Goal: Transaction & Acquisition: Purchase product/service

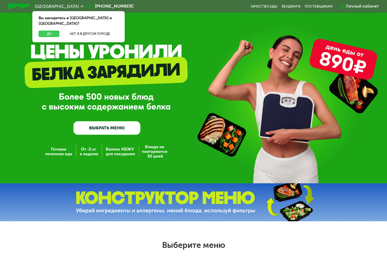
click at [50, 31] on button "Да" at bounding box center [49, 34] width 21 height 7
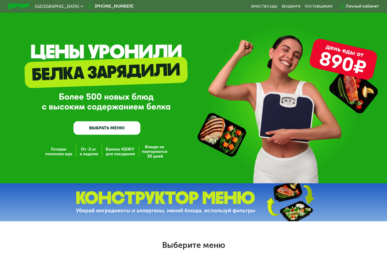
click at [190, 102] on div "GrowFood — доставка правильного питания ВЫБРАТЬ МЕНЮ" at bounding box center [193, 98] width 387 height 73
click at [19, 6] on img at bounding box center [18, 7] width 21 height 6
click at [8, 5] on img at bounding box center [18, 7] width 21 height 6
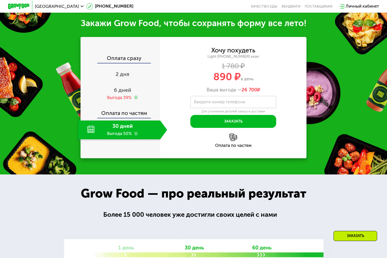
scroll to position [480, 0]
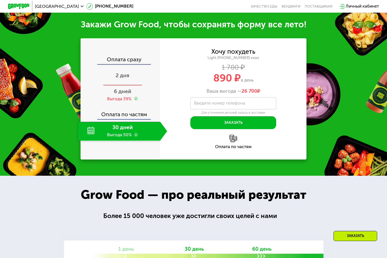
click at [124, 79] on span "2 дня" at bounding box center [123, 75] width 14 height 7
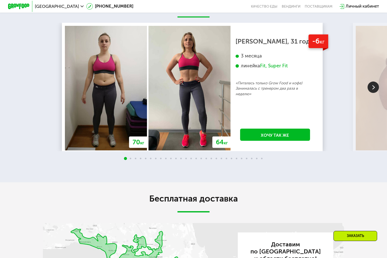
scroll to position [910, 0]
click at [373, 93] on img at bounding box center [373, 86] width 11 height 11
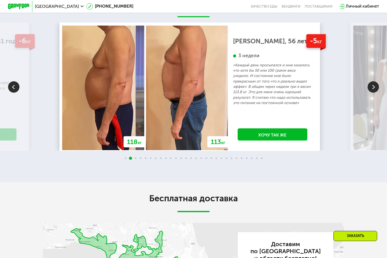
click at [15, 92] on img at bounding box center [13, 86] width 11 height 11
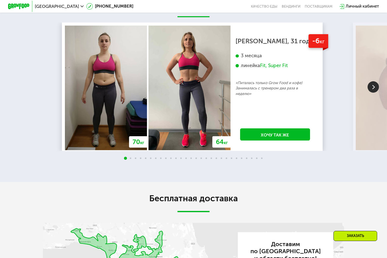
click at [375, 93] on img at bounding box center [373, 86] width 11 height 11
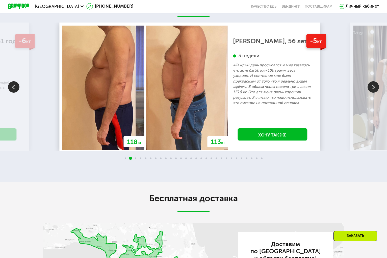
click at [375, 93] on img at bounding box center [373, 86] width 11 height 11
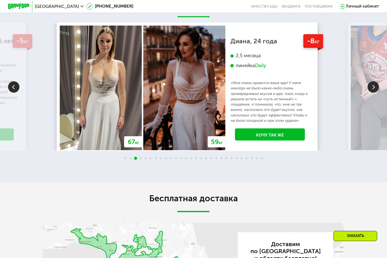
click at [375, 93] on img at bounding box center [373, 86] width 11 height 11
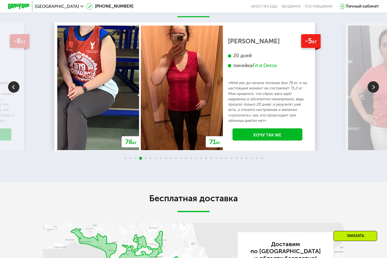
click at [375, 93] on img at bounding box center [373, 86] width 11 height 11
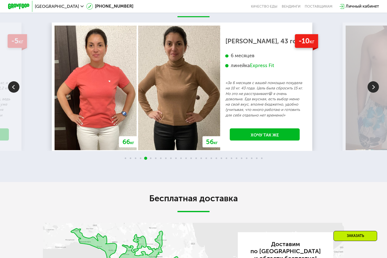
click at [375, 93] on img at bounding box center [373, 86] width 11 height 11
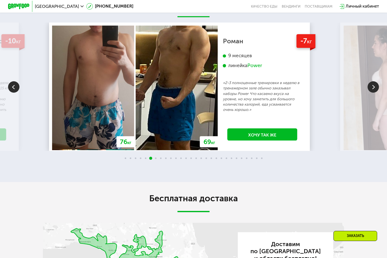
click at [374, 93] on img at bounding box center [373, 86] width 11 height 11
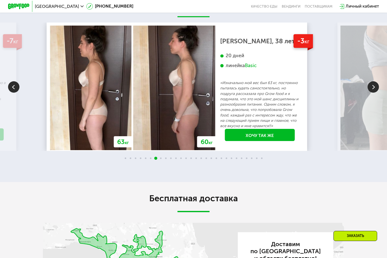
click at [374, 93] on img at bounding box center [373, 86] width 11 height 11
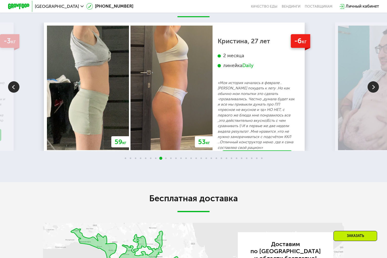
click at [373, 93] on img at bounding box center [373, 86] width 11 height 11
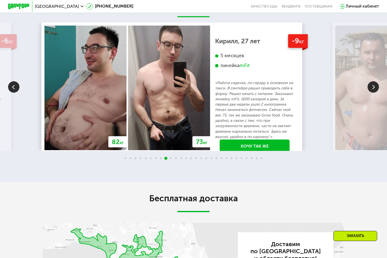
click at [372, 93] on img at bounding box center [373, 86] width 11 height 11
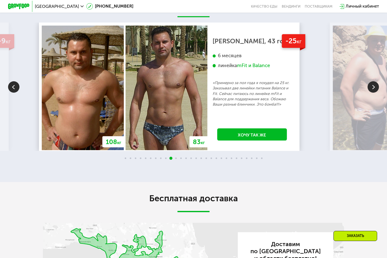
click at [372, 93] on img at bounding box center [373, 86] width 11 height 11
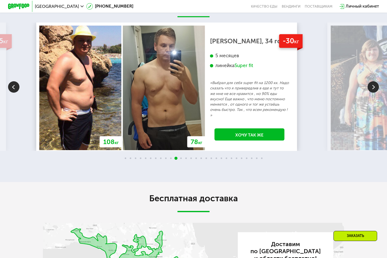
click at [372, 93] on img at bounding box center [373, 86] width 11 height 11
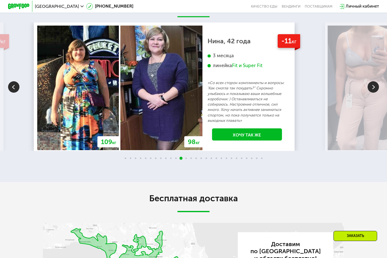
click at [374, 93] on img at bounding box center [373, 86] width 11 height 11
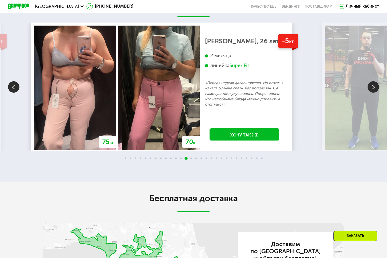
click at [374, 93] on img at bounding box center [373, 86] width 11 height 11
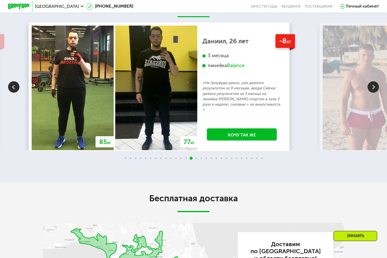
click at [374, 93] on img at bounding box center [373, 86] width 11 height 11
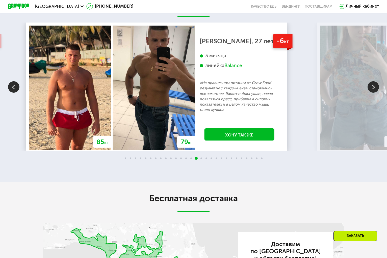
click at [374, 93] on img at bounding box center [373, 86] width 11 height 11
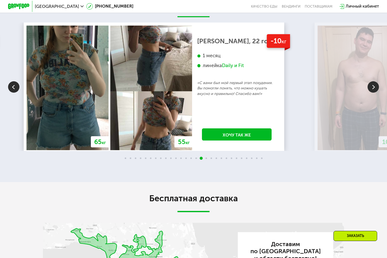
click at [373, 93] on img at bounding box center [373, 86] width 11 height 11
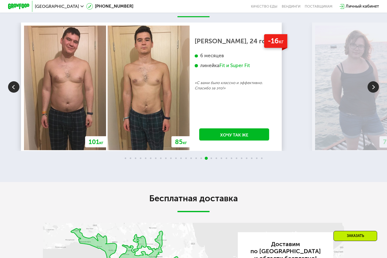
click at [371, 102] on img at bounding box center [356, 88] width 82 height 124
click at [374, 93] on img at bounding box center [373, 86] width 11 height 11
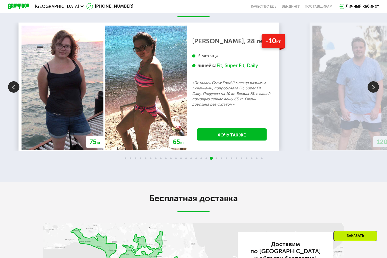
click at [374, 93] on img at bounding box center [373, 86] width 11 height 11
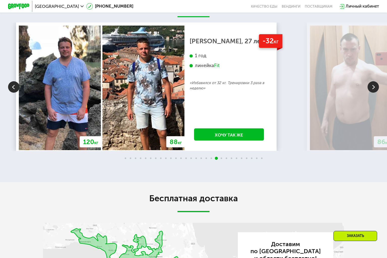
click at [374, 93] on img at bounding box center [373, 86] width 11 height 11
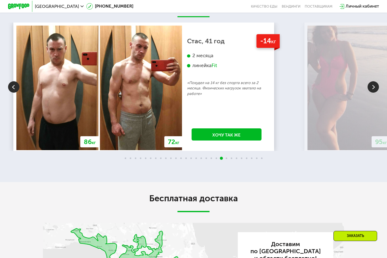
click at [375, 93] on img at bounding box center [373, 86] width 11 height 11
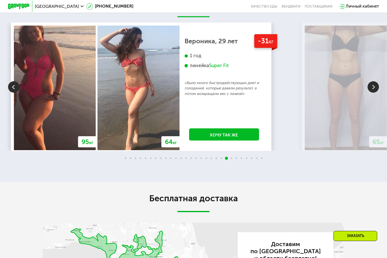
click at [375, 93] on img at bounding box center [373, 86] width 11 height 11
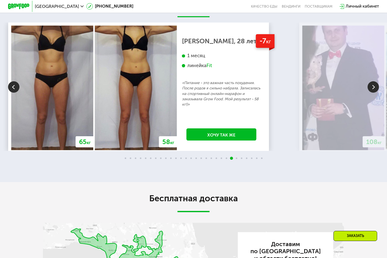
click at [375, 93] on img at bounding box center [373, 86] width 11 height 11
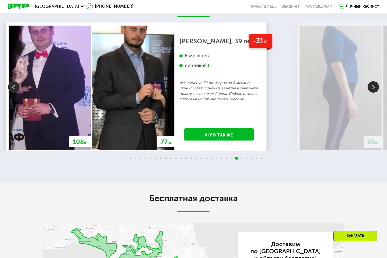
click at [375, 93] on img at bounding box center [373, 86] width 11 height 11
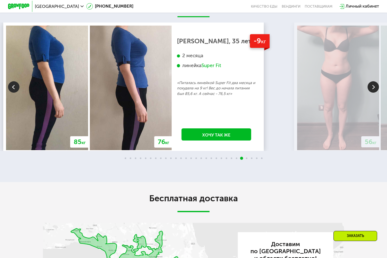
click at [375, 93] on img at bounding box center [373, 86] width 11 height 11
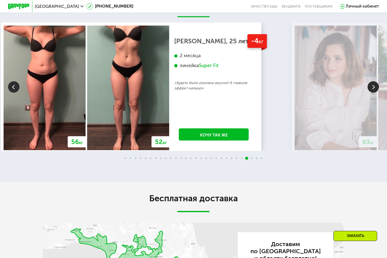
click at [375, 93] on img at bounding box center [373, 86] width 11 height 11
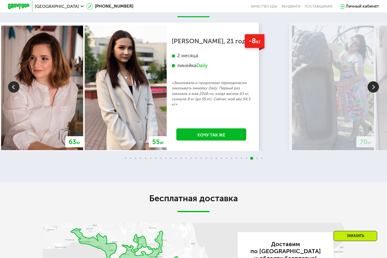
click at [375, 93] on img at bounding box center [373, 86] width 11 height 11
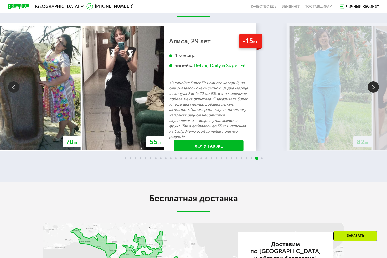
click at [374, 93] on img at bounding box center [373, 86] width 11 height 11
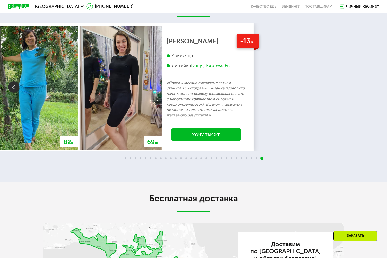
click at [9, 93] on img at bounding box center [13, 86] width 11 height 11
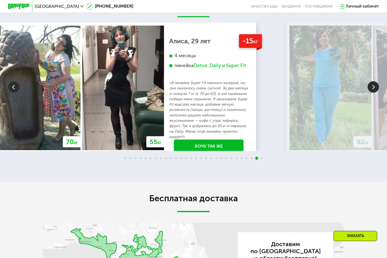
click at [373, 93] on img at bounding box center [373, 86] width 11 height 11
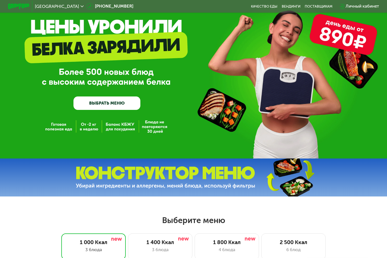
scroll to position [25, 0]
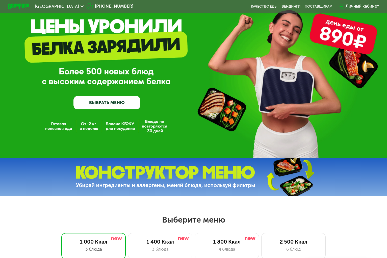
click at [111, 107] on link "ВЫБРАТЬ МЕНЮ" at bounding box center [107, 102] width 67 height 13
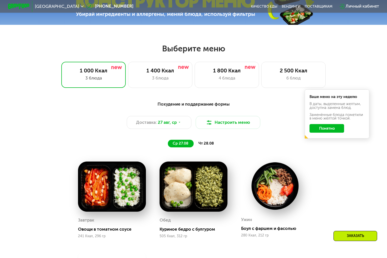
scroll to position [229, 0]
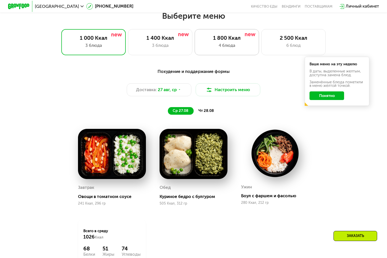
click at [209, 49] on div "4 блюда" at bounding box center [226, 45] width 53 height 7
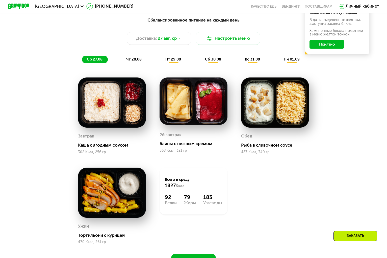
scroll to position [279, 0]
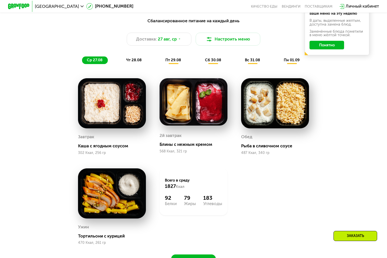
click at [132, 62] on span "чт 28.08" at bounding box center [133, 60] width 15 height 5
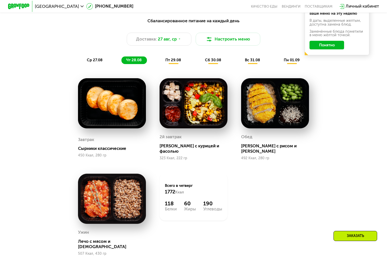
click at [175, 62] on span "пт 29.08" at bounding box center [174, 60] width 16 height 5
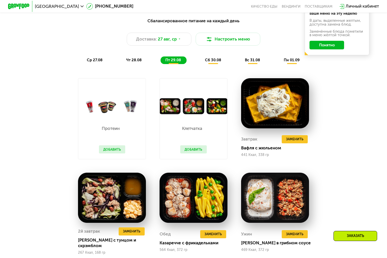
click at [216, 62] on span "сб 30.08" at bounding box center [213, 60] width 16 height 5
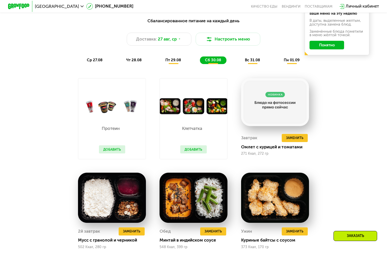
click at [166, 62] on span "пт 29.08" at bounding box center [174, 60] width 16 height 5
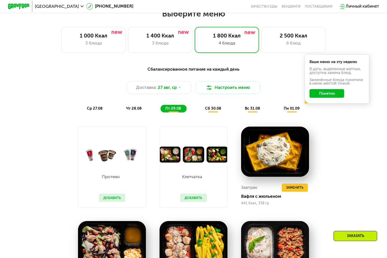
scroll to position [229, 0]
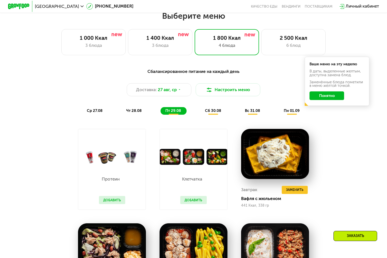
click at [133, 113] on span "чт 28.08" at bounding box center [133, 110] width 15 height 5
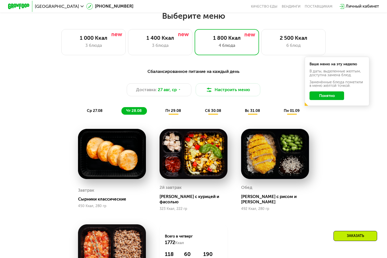
click at [257, 113] on span "вс 31.08" at bounding box center [252, 110] width 15 height 5
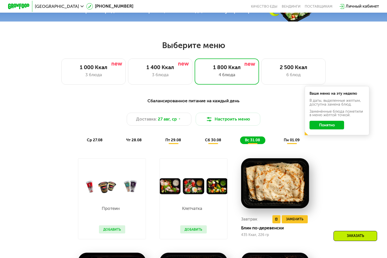
scroll to position [178, 0]
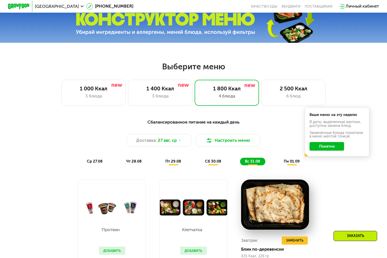
click at [275, 129] on div "Сбалансированное питание на каждый день Доставка: 27 авг, ср Настроить меню ср …" at bounding box center [193, 142] width 319 height 47
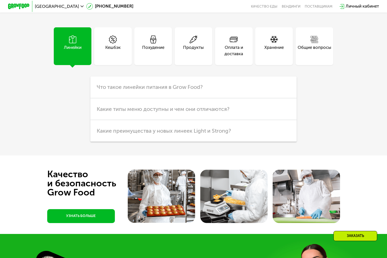
scroll to position [1403, 0]
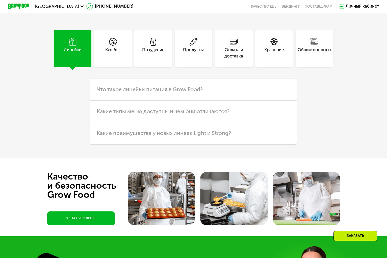
click at [85, 225] on link "УЗНАТЬ БОЛЬШЕ" at bounding box center [81, 218] width 68 height 14
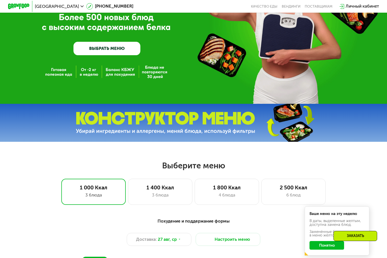
scroll to position [76, 0]
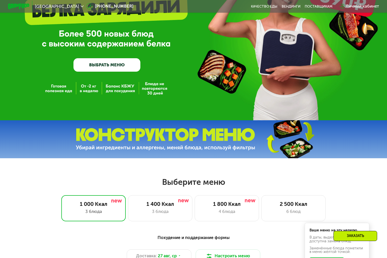
scroll to position [101, 0]
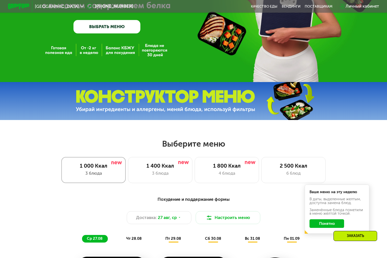
click at [96, 171] on div "1 000 Ккал 3 блюда" at bounding box center [93, 170] width 65 height 26
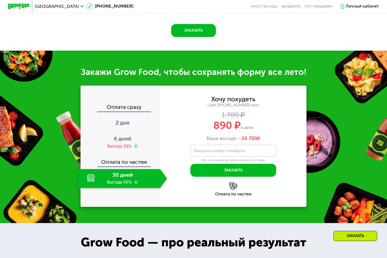
scroll to position [480, 0]
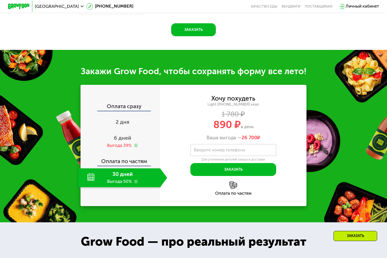
click at [122, 183] on div "30 дней Выгода 50%" at bounding box center [119, 177] width 82 height 19
click at [151, 185] on div "30 дней Выгода 50%" at bounding box center [119, 177] width 82 height 19
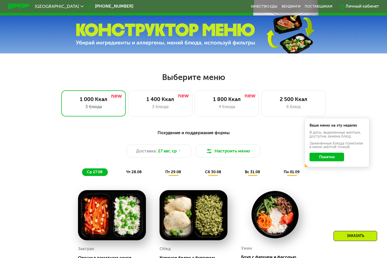
scroll to position [177, 0]
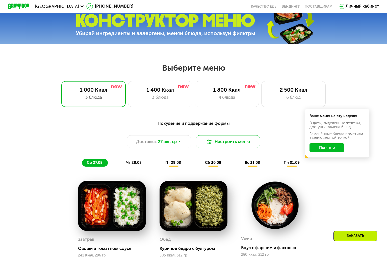
click at [228, 145] on button "Настроить меню" at bounding box center [228, 141] width 65 height 13
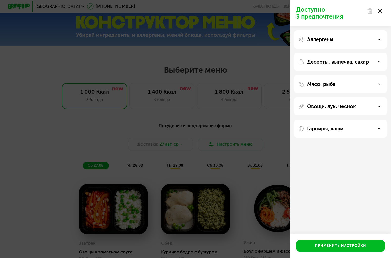
click at [332, 187] on div "Доступно 3 предпочтения Аллергены Десерты, выпечка, сахар Мясо, рыба Овощи, лук…" at bounding box center [340, 129] width 101 height 258
click at [379, 40] on icon at bounding box center [379, 39] width 3 height 3
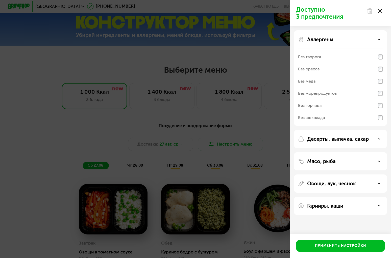
click at [379, 40] on icon at bounding box center [379, 39] width 3 height 3
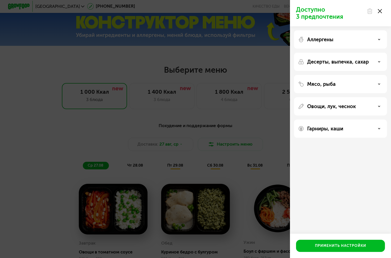
click at [381, 60] on div "Десерты, выпечка, сахар" at bounding box center [340, 62] width 85 height 6
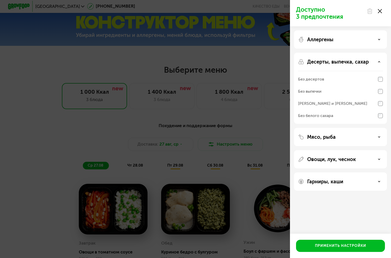
click at [381, 60] on div "Десерты, выпечка, сахар" at bounding box center [340, 62] width 85 height 6
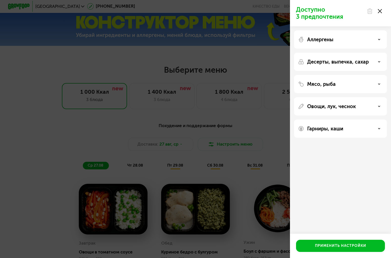
click at [380, 83] on icon at bounding box center [379, 84] width 3 height 3
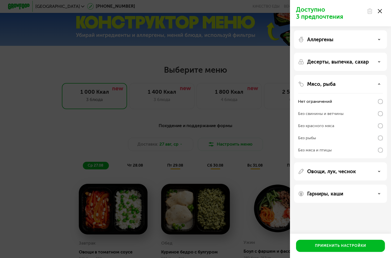
click at [380, 83] on icon at bounding box center [379, 84] width 3 height 3
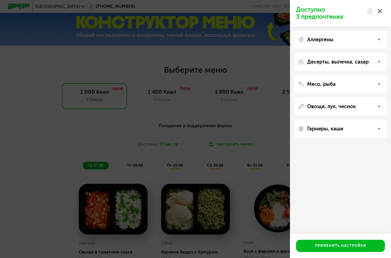
click at [379, 105] on icon at bounding box center [379, 106] width 3 height 3
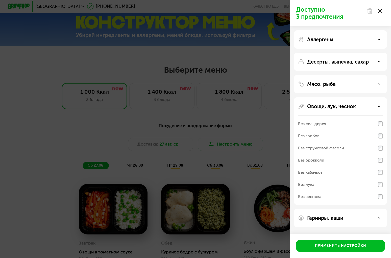
click at [378, 105] on div "Овощи, лук, чеснок" at bounding box center [340, 106] width 85 height 6
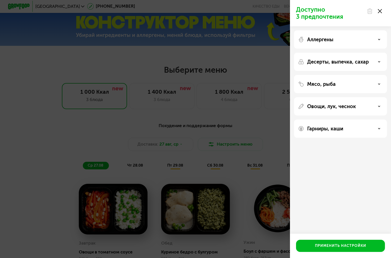
click at [379, 128] on use at bounding box center [380, 128] width 2 height 1
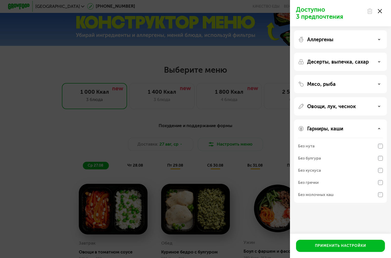
click at [379, 129] on use at bounding box center [380, 128] width 2 height 1
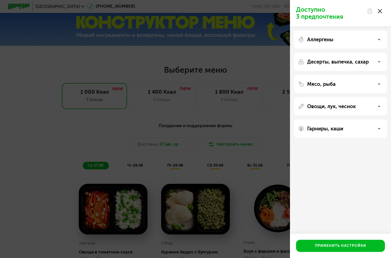
click at [379, 8] on div at bounding box center [374, 11] width 21 height 10
click at [379, 12] on use at bounding box center [380, 11] width 4 height 4
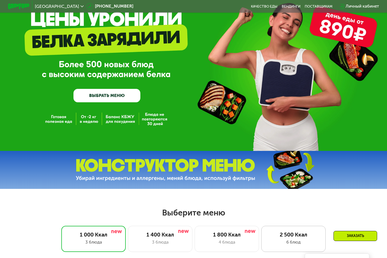
scroll to position [0, 0]
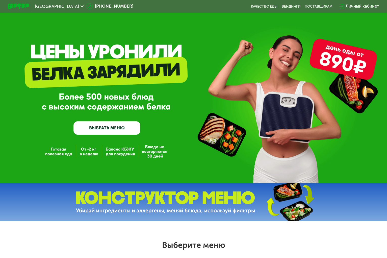
click at [102, 127] on link "ВЫБРАТЬ МЕНЮ" at bounding box center [107, 127] width 67 height 13
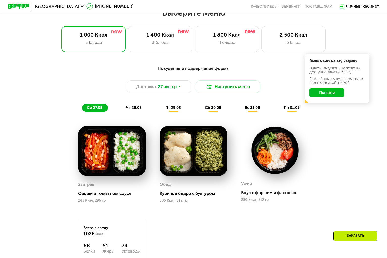
scroll to position [246, 0]
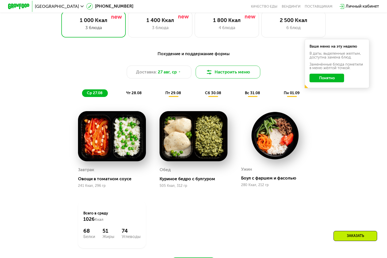
click at [228, 76] on button "Настроить меню" at bounding box center [228, 71] width 65 height 13
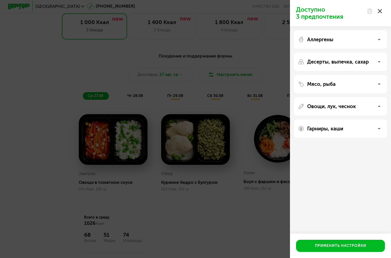
click at [383, 9] on div at bounding box center [374, 11] width 21 height 10
click at [383, 12] on div at bounding box center [374, 11] width 21 height 10
click at [378, 12] on icon at bounding box center [380, 11] width 4 height 4
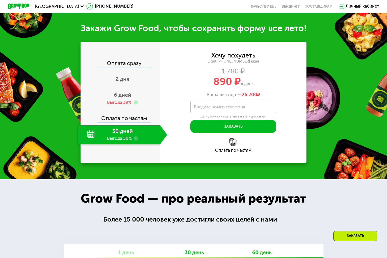
scroll to position [524, 0]
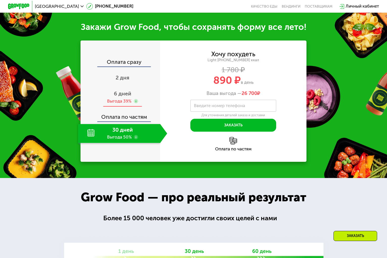
click at [120, 104] on div "Выгода 39%" at bounding box center [119, 101] width 25 height 6
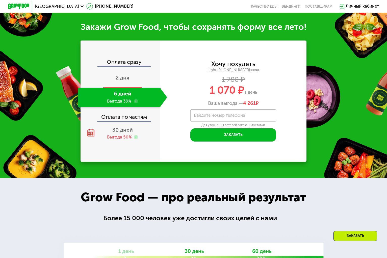
click at [123, 81] on span "2 дня" at bounding box center [123, 77] width 14 height 7
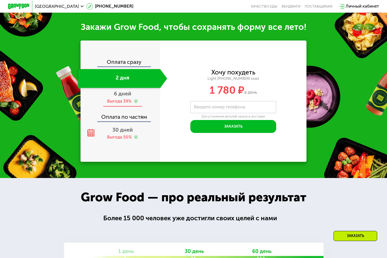
click at [122, 103] on div "6 дней Выгода 39%" at bounding box center [122, 97] width 89 height 19
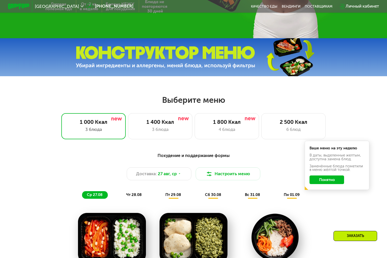
scroll to position [145, 0]
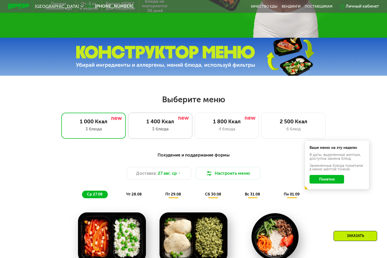
click at [162, 132] on div "3 блюда" at bounding box center [160, 129] width 53 height 7
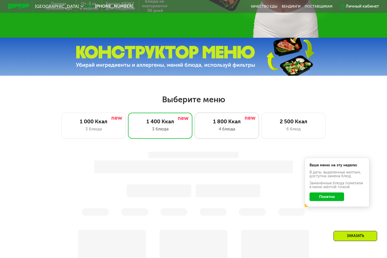
click at [232, 125] on div "1 800 Ккал" at bounding box center [226, 121] width 53 height 7
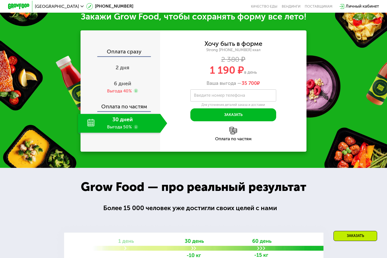
scroll to position [524, 0]
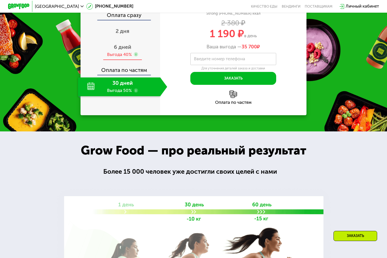
click at [122, 58] on div "Выгода 40%" at bounding box center [119, 55] width 25 height 6
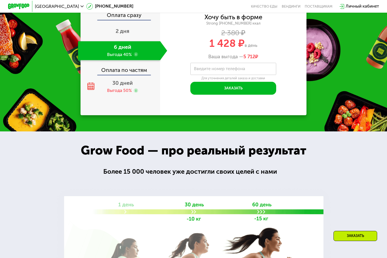
click at [135, 56] on use at bounding box center [136, 54] width 4 height 4
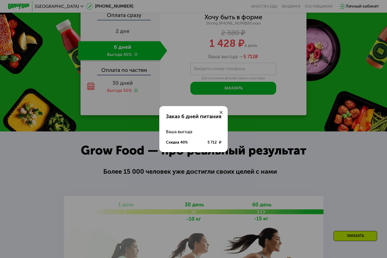
click at [222, 113] on icon at bounding box center [221, 112] width 3 height 3
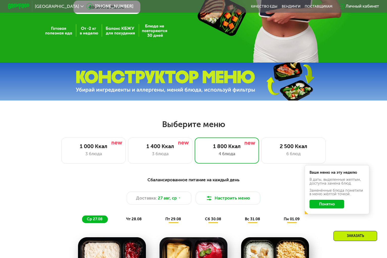
scroll to position [120, 0]
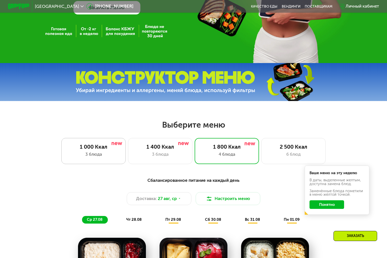
click at [93, 157] on div "3 блюда" at bounding box center [93, 154] width 53 height 7
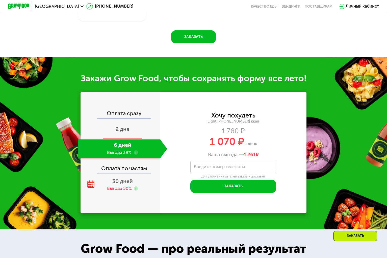
scroll to position [474, 0]
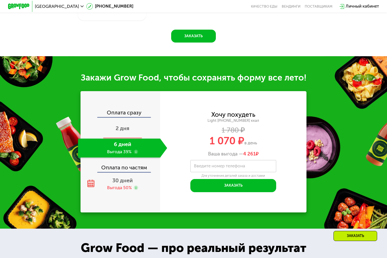
click at [124, 131] on span "2 дня" at bounding box center [123, 128] width 14 height 7
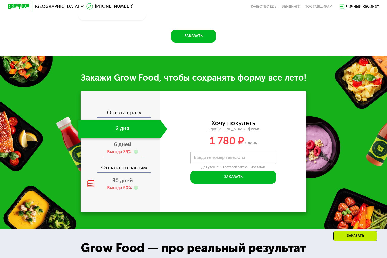
click at [123, 147] on span "6 дней" at bounding box center [122, 144] width 17 height 7
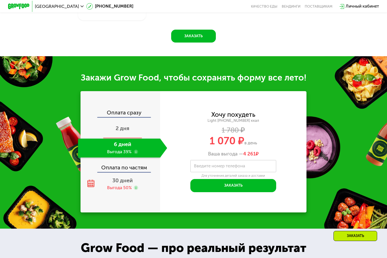
click at [125, 131] on span "2 дня" at bounding box center [123, 128] width 14 height 7
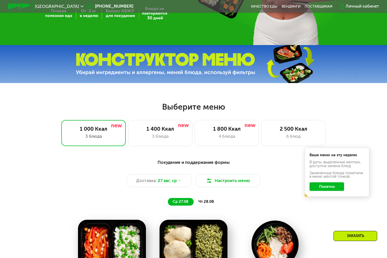
scroll to position [145, 0]
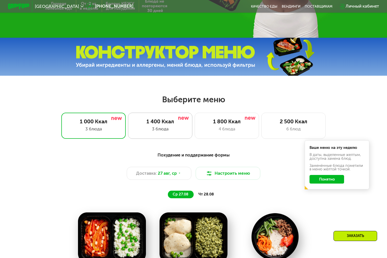
click at [195, 127] on div "1 400 Ккал 3 блюда" at bounding box center [227, 125] width 65 height 26
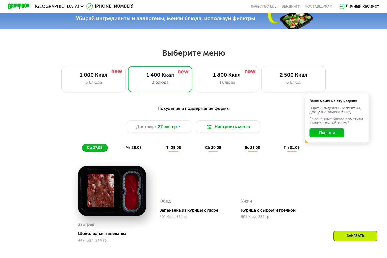
scroll to position [171, 0]
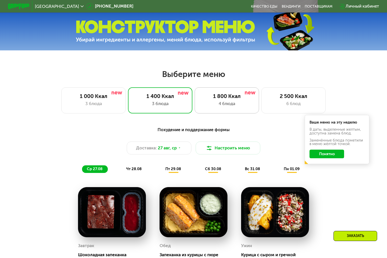
click at [227, 107] on div "4 блюда" at bounding box center [226, 103] width 53 height 7
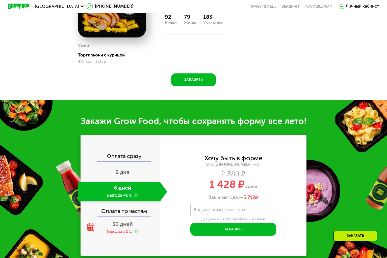
scroll to position [474, 0]
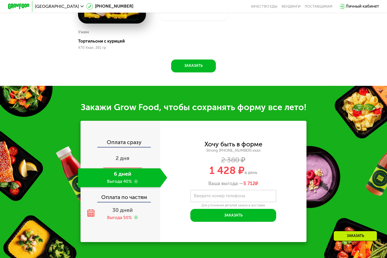
click at [123, 161] on span "2 дня" at bounding box center [123, 158] width 14 height 7
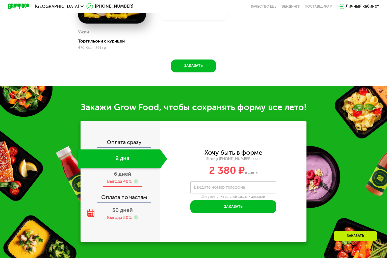
click at [124, 184] on div "Выгода 40%" at bounding box center [119, 181] width 25 height 6
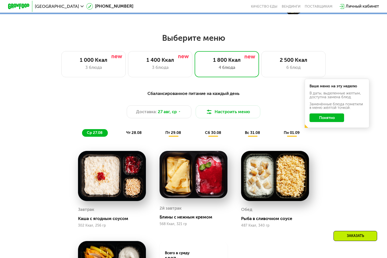
scroll to position [145, 0]
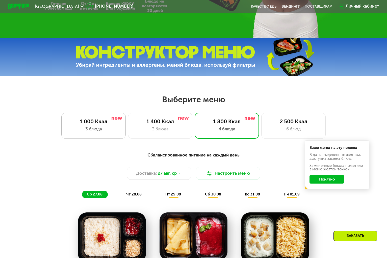
click at [79, 128] on div "3 блюда" at bounding box center [93, 129] width 53 height 7
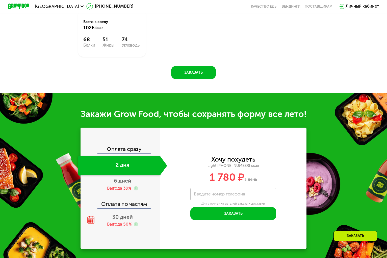
scroll to position [474, 0]
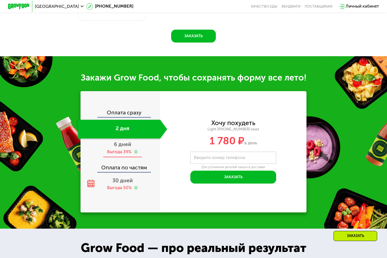
click at [134, 154] on use at bounding box center [136, 151] width 4 height 4
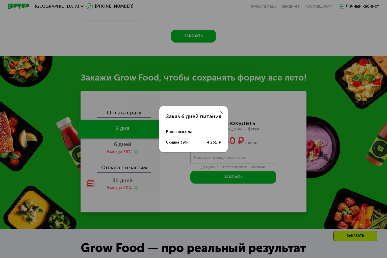
click at [221, 111] on icon at bounding box center [221, 112] width 3 height 3
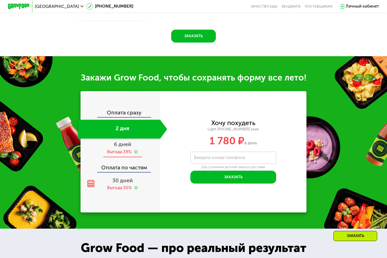
click at [121, 147] on span "6 дней" at bounding box center [122, 144] width 17 height 7
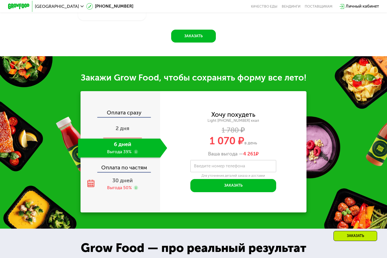
click at [121, 131] on span "2 дня" at bounding box center [123, 128] width 14 height 7
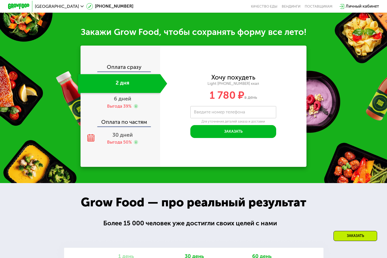
scroll to position [524, 0]
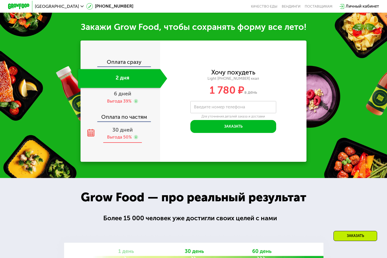
click at [121, 133] on span "30 дней" at bounding box center [122, 129] width 20 height 7
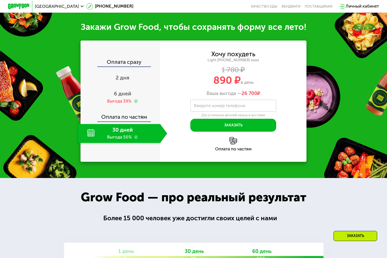
click at [176, 151] on div "Оплата по частям" at bounding box center [233, 144] width 146 height 14
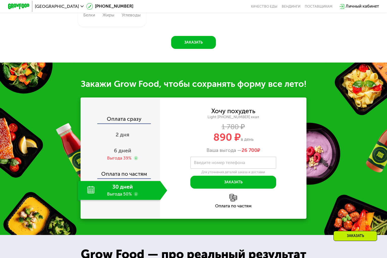
scroll to position [474, 0]
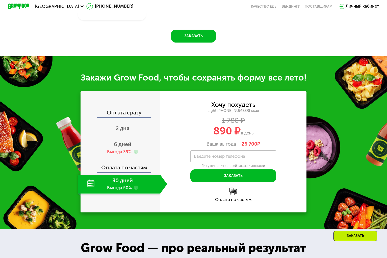
click at [138, 193] on div "30 дней Выгода 50%" at bounding box center [119, 183] width 82 height 19
click at [134, 190] on use at bounding box center [136, 187] width 4 height 4
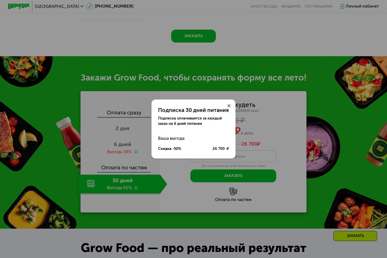
click at [229, 106] on use at bounding box center [229, 105] width 3 height 3
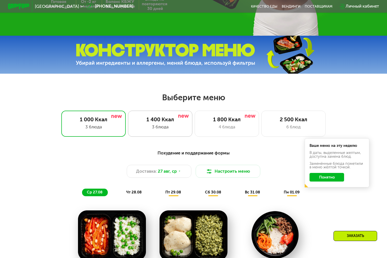
scroll to position [145, 0]
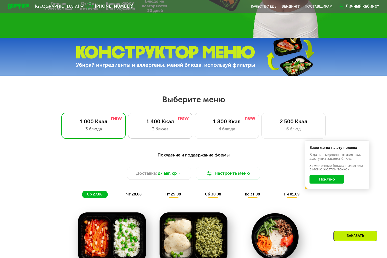
click at [164, 125] on div "1 400 Ккал" at bounding box center [160, 121] width 53 height 7
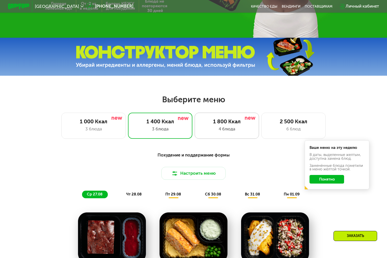
click at [233, 130] on div "4 блюда" at bounding box center [226, 129] width 53 height 7
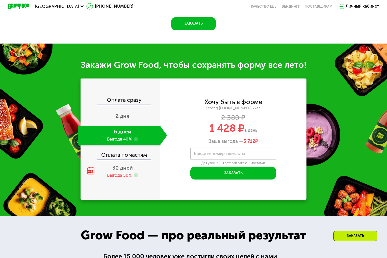
scroll to position [524, 0]
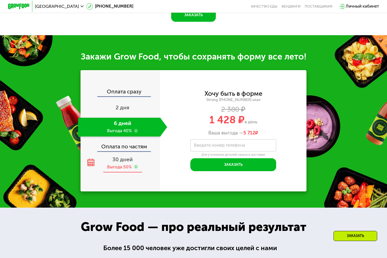
click at [134, 169] on use at bounding box center [136, 166] width 4 height 4
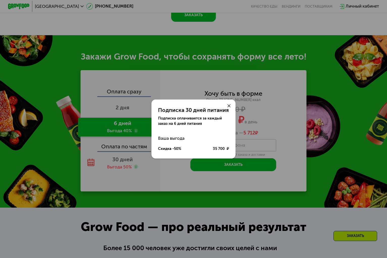
click at [230, 104] on icon at bounding box center [229, 105] width 3 height 3
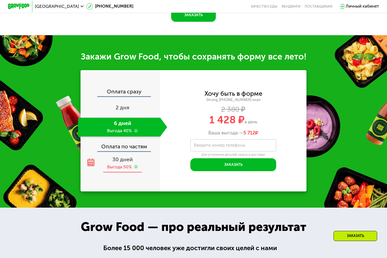
click at [117, 170] on div "Выгода 50%" at bounding box center [119, 167] width 25 height 6
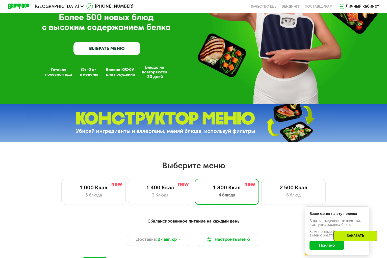
scroll to position [70, 0]
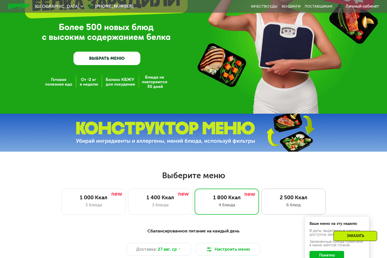
click at [293, 199] on div "2 500 Ккал" at bounding box center [293, 197] width 53 height 7
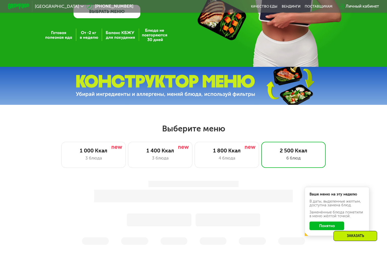
scroll to position [145, 0]
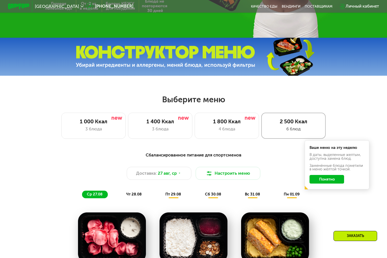
click at [293, 127] on div "2 500 Ккал 6 блюд" at bounding box center [294, 125] width 65 height 26
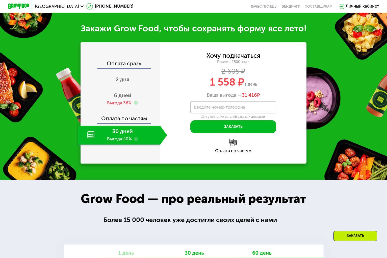
scroll to position [626, 0]
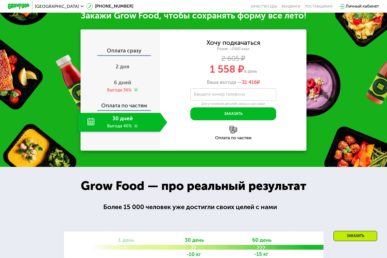
click at [134, 128] on use at bounding box center [136, 126] width 4 height 4
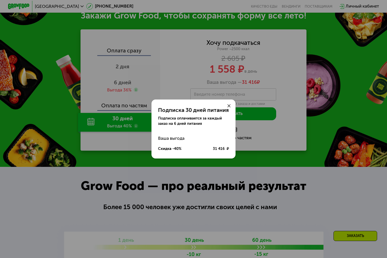
click at [136, 137] on div "Подписка 30 дней питания Подписка оплачивается за каждый заказ на 6 дней питани…" at bounding box center [193, 129] width 387 height 258
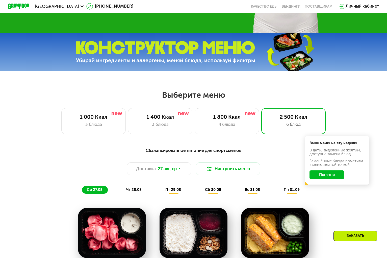
scroll to position [145, 0]
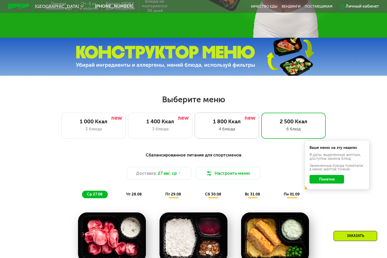
click at [240, 132] on div "4 блюда" at bounding box center [226, 129] width 53 height 7
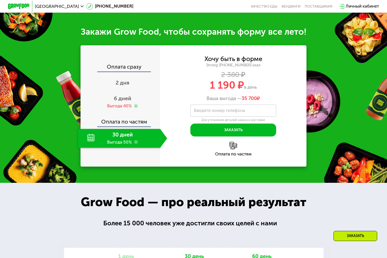
scroll to position [550, 0]
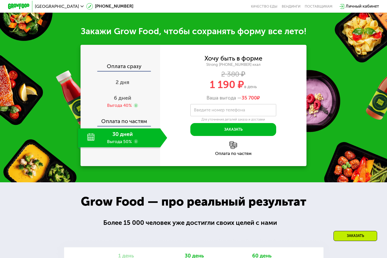
click at [124, 147] on div "30 дней Выгода 50%" at bounding box center [119, 137] width 82 height 19
click at [116, 142] on div "30 дней Выгода 50%" at bounding box center [119, 137] width 82 height 19
click at [121, 108] on div "Выгода 40%" at bounding box center [119, 105] width 25 height 6
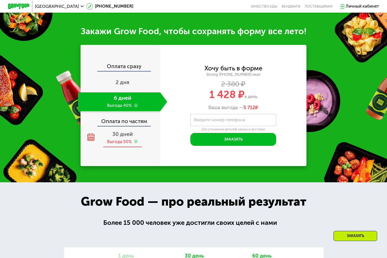
click at [121, 145] on div "Выгода 50%" at bounding box center [119, 142] width 25 height 6
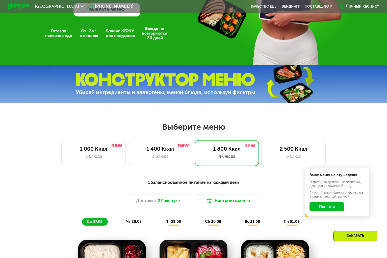
scroll to position [126, 0]
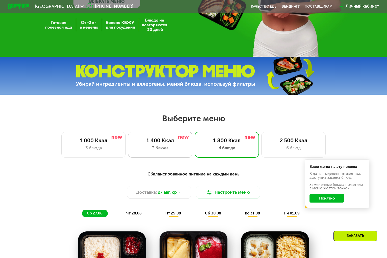
click at [155, 143] on div "1 400 Ккал" at bounding box center [160, 140] width 53 height 7
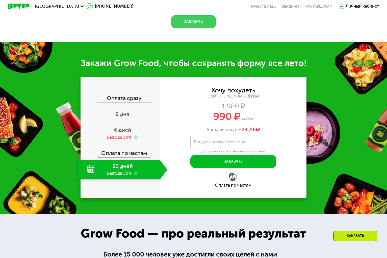
scroll to position [505, 0]
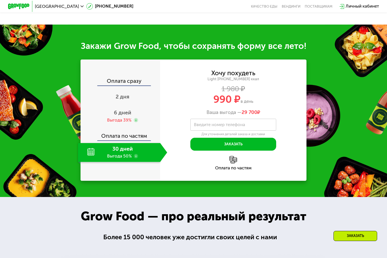
click at [119, 162] on div "30 дней Выгода 50%" at bounding box center [119, 152] width 82 height 19
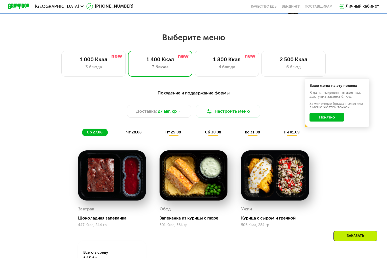
scroll to position [202, 0]
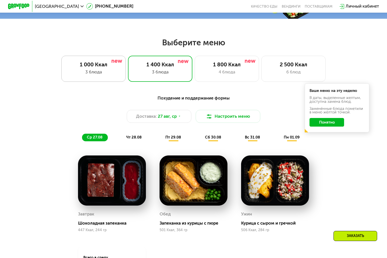
click at [128, 80] on div "1 000 Ккал 3 блюда" at bounding box center [160, 69] width 65 height 26
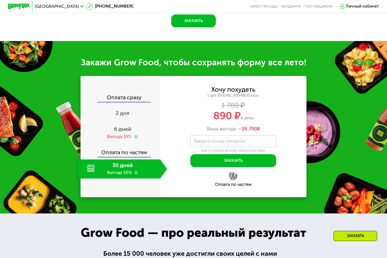
scroll to position [505, 0]
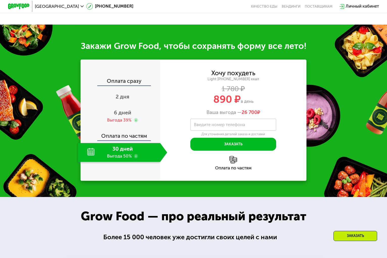
click at [121, 159] on div "30 дней Выгода 50%" at bounding box center [119, 152] width 82 height 19
click at [118, 162] on div "30 дней Выгода 50%" at bounding box center [119, 152] width 82 height 19
click at [122, 162] on div "30 дней Выгода 50%" at bounding box center [119, 152] width 82 height 19
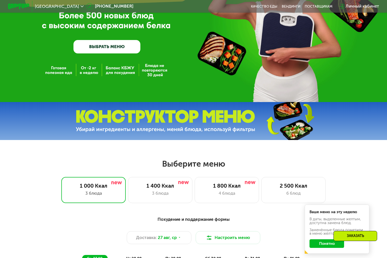
scroll to position [126, 0]
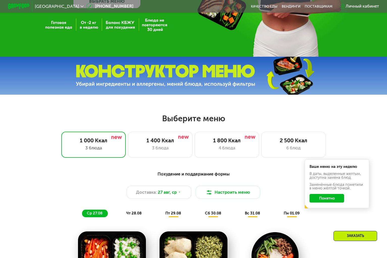
click at [327, 201] on button "Понятно" at bounding box center [327, 198] width 35 height 9
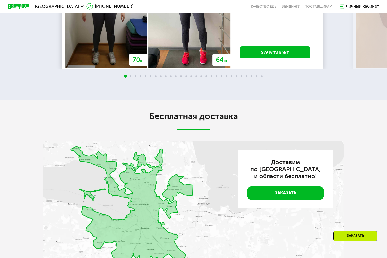
scroll to position [1036, 0]
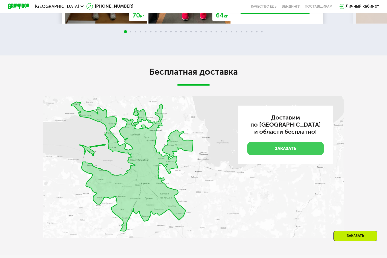
click at [275, 155] on link "Заказать" at bounding box center [285, 148] width 77 height 13
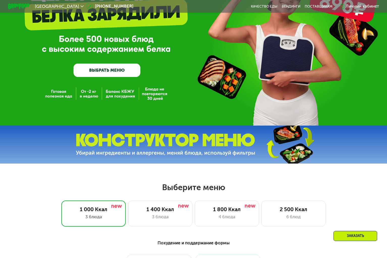
scroll to position [0, 0]
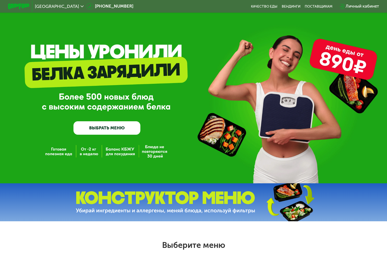
click at [8, 7] on img at bounding box center [18, 7] width 21 height 6
click at [21, 6] on img at bounding box center [18, 7] width 21 height 6
click at [18, 7] on img at bounding box center [18, 7] width 21 height 6
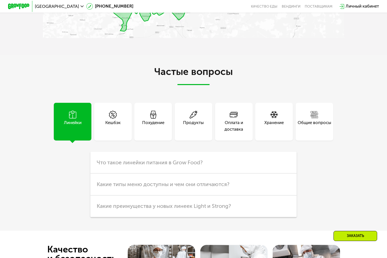
scroll to position [1238, 0]
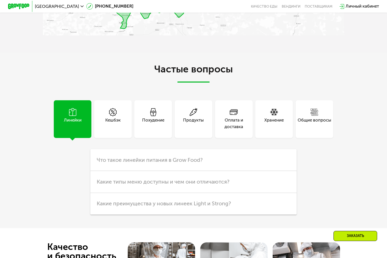
click at [234, 130] on div "Оплата и доставка" at bounding box center [234, 123] width 38 height 13
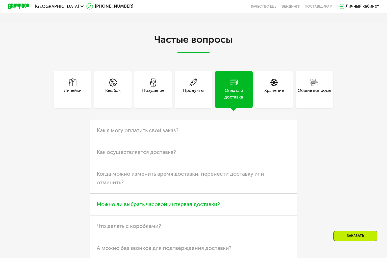
scroll to position [1289, 0]
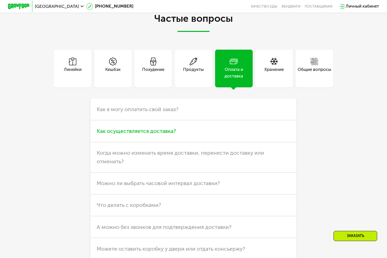
click at [148, 134] on span "Как осуществляется доставка?" at bounding box center [136, 131] width 79 height 7
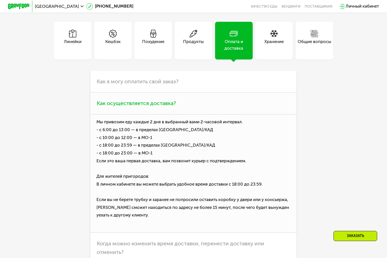
scroll to position [1340, 0]
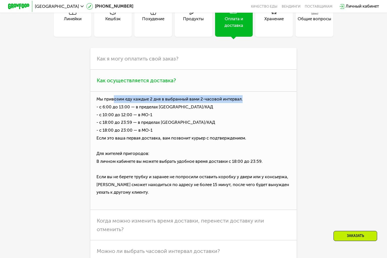
drag, startPoint x: 245, startPoint y: 110, endPoint x: 112, endPoint y: 111, distance: 132.4
click at [112, 111] on p "Мы привозим еду каждые 2 дня в выбранный вами 2-часовой интервал. - с 6:00 до 1…" at bounding box center [193, 150] width 207 height 118
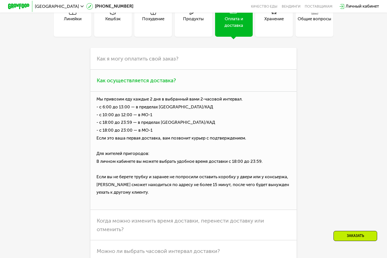
click at [151, 132] on p "Мы привозим еду каждые 2 дня в выбранный вами 2-часовой интервал. - с 6:00 до 1…" at bounding box center [193, 150] width 207 height 118
drag, startPoint x: 206, startPoint y: 111, endPoint x: 133, endPoint y: 111, distance: 72.8
click at [133, 111] on p "Мы привозим еду каждые 2 дня в выбранный вами 2-часовой интервал. - с 6:00 до 1…" at bounding box center [193, 150] width 207 height 118
copy p "каждые 2 дня в выбранный вами 2-часовой интервал."
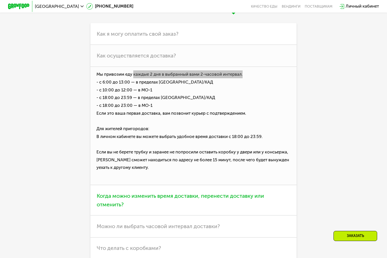
scroll to position [1365, 0]
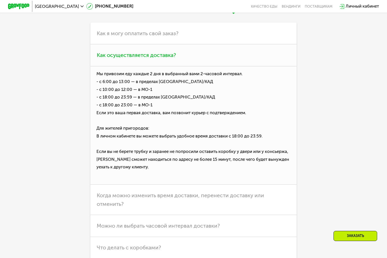
click at [196, 182] on p "Мы привозим еду каждые 2 дня в выбранный вами 2-часовой интервал. - с 6:00 до 1…" at bounding box center [193, 125] width 207 height 118
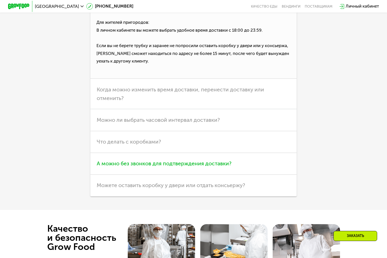
scroll to position [1466, 0]
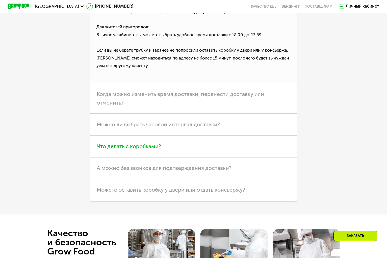
click at [149, 149] on span "Что делать с коробками?" at bounding box center [129, 146] width 64 height 7
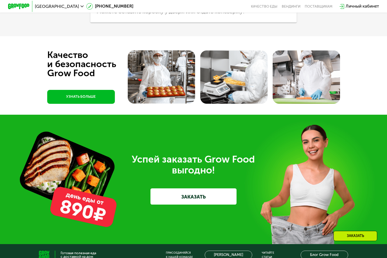
scroll to position [1567, 0]
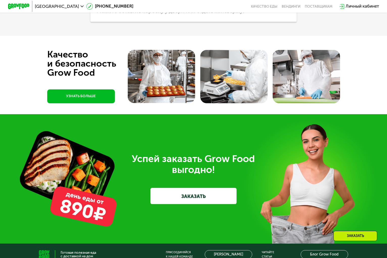
click at [237, 167] on div "Успей заказать Grow Food выгодно!" at bounding box center [193, 163] width 301 height 21
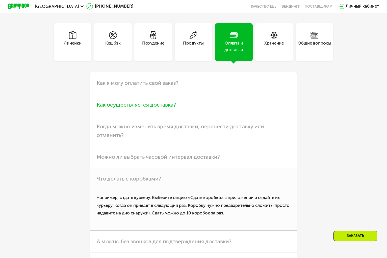
scroll to position [1319, 0]
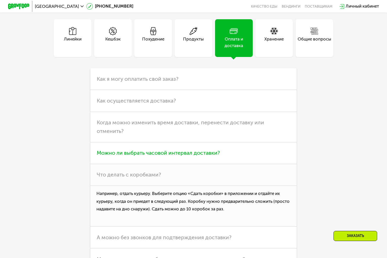
click at [208, 156] on span "Можно ли выбрать часовой интервал доставки?" at bounding box center [158, 152] width 123 height 7
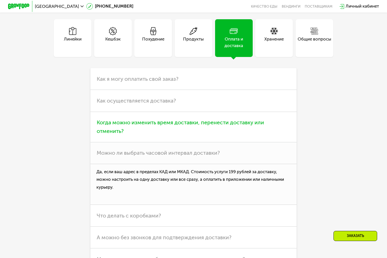
click at [154, 134] on span "Когда можно изменить время доставки, перенести доставку или отменить?" at bounding box center [181, 126] width 168 height 15
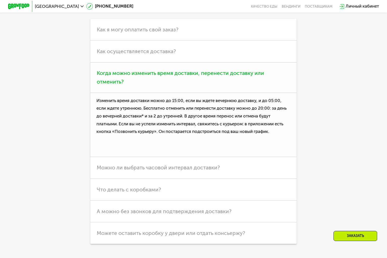
scroll to position [1370, 0]
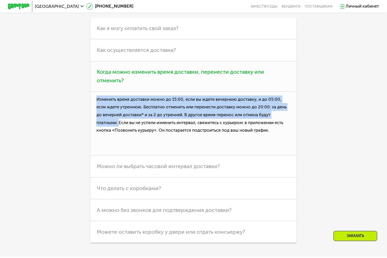
drag, startPoint x: 119, startPoint y: 133, endPoint x: 95, endPoint y: 113, distance: 31.1
click at [95, 113] on p "Изменить время доставки можно до 15:00, если вы ждете вечернюю доставку, и до 0…" at bounding box center [193, 123] width 207 height 64
copy p "Изменить время доставки можно до 15:00, если вы ждете вечернюю доставку, и до 0…"
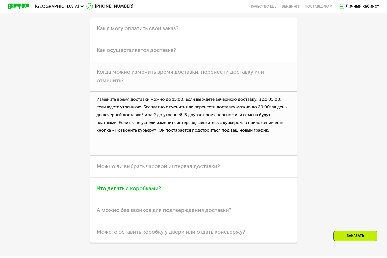
click at [142, 191] on span "Что делать с коробками?" at bounding box center [129, 188] width 64 height 7
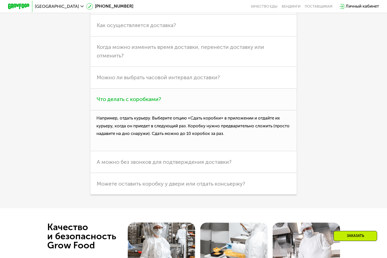
scroll to position [1395, 0]
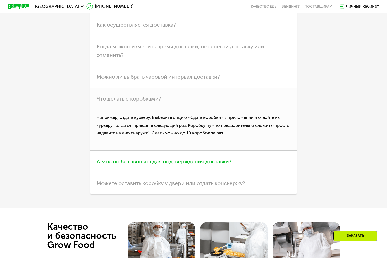
click at [194, 165] on span "А можно без звонков для подтверждения доставки?" at bounding box center [164, 161] width 135 height 7
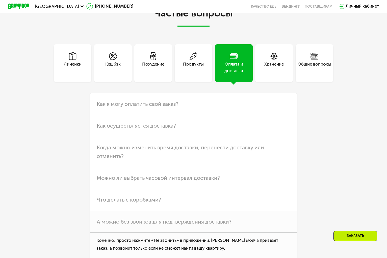
scroll to position [1269, 0]
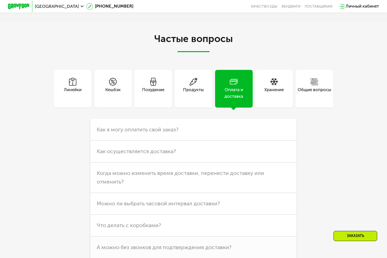
click at [193, 99] on div "Продукты" at bounding box center [193, 92] width 21 height 13
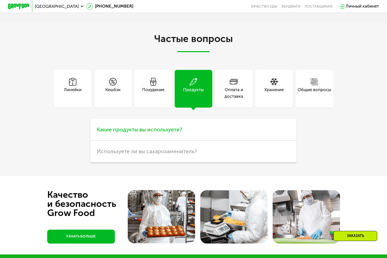
click at [168, 133] on span "Какие продукты вы используете?" at bounding box center [139, 129] width 85 height 7
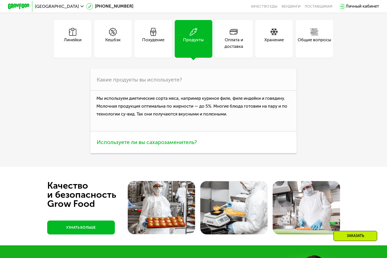
scroll to position [1319, 0]
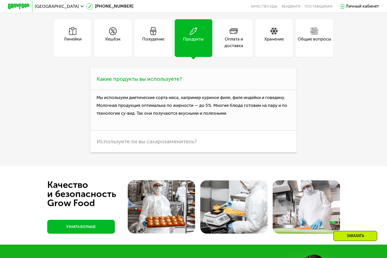
click at [220, 128] on p "Мы используем диетические сорта мяса, например куриное филе, филе индейки и гов…" at bounding box center [193, 110] width 207 height 41
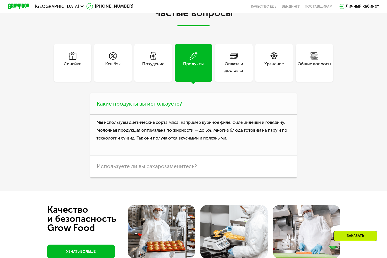
scroll to position [1294, 0]
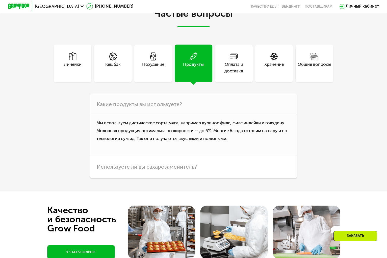
click at [275, 74] on div "Хранение" at bounding box center [274, 67] width 19 height 13
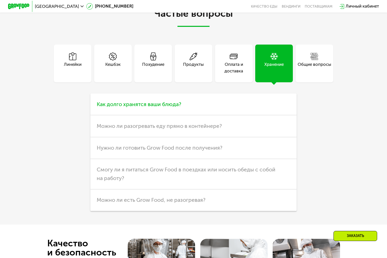
click at [184, 115] on h3 "Как долго хранятся ваши блюда?" at bounding box center [193, 104] width 207 height 22
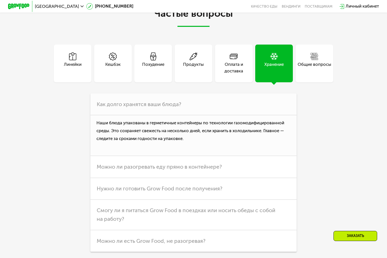
click at [113, 61] on span at bounding box center [113, 56] width 8 height 9
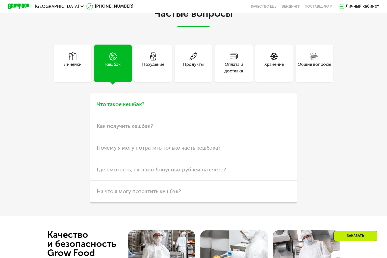
click at [129, 107] on span "Что такое кешбэк?" at bounding box center [121, 104] width 48 height 7
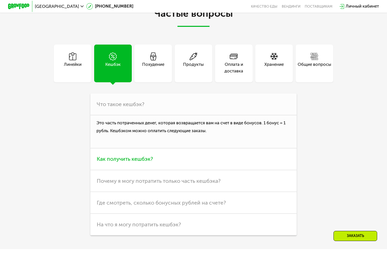
click at [115, 162] on span "Как получить кешбэк?" at bounding box center [125, 158] width 56 height 7
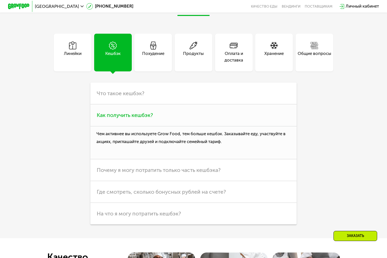
scroll to position [1319, 0]
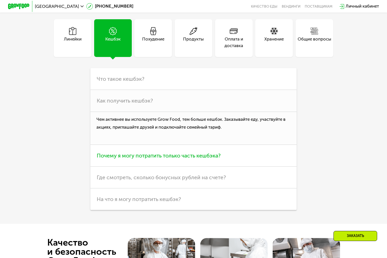
click at [192, 159] on span "Почему я могу потратить только часть кешбэка?" at bounding box center [159, 155] width 124 height 7
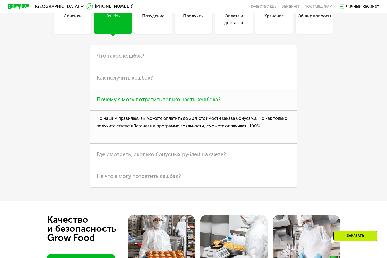
scroll to position [1345, 0]
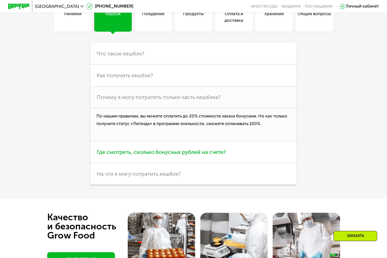
click at [193, 155] on span "Где смотреть, сколько бонусных рублей на счете?" at bounding box center [161, 152] width 129 height 7
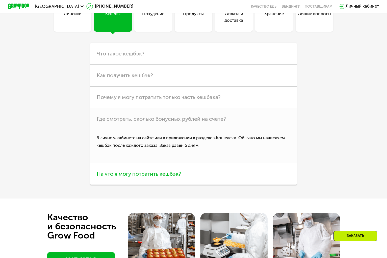
click at [148, 177] on span "На что я могу потратить кешбэк?" at bounding box center [139, 173] width 84 height 7
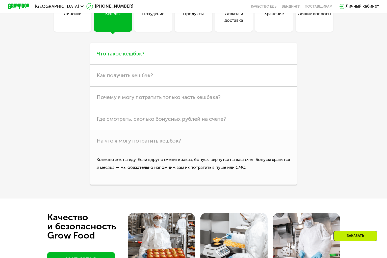
click at [123, 57] on span "Что такое кешбэк?" at bounding box center [121, 53] width 48 height 7
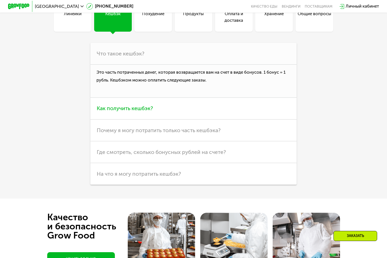
click at [134, 111] on span "Как получить кешбэк?" at bounding box center [125, 108] width 56 height 7
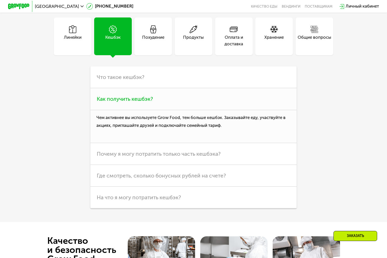
scroll to position [1294, 0]
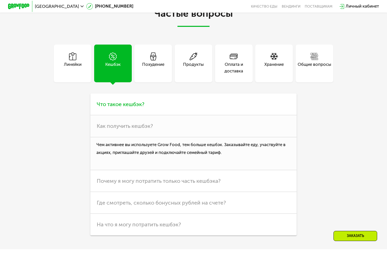
click at [126, 107] on span "Что такое кешбэк?" at bounding box center [121, 104] width 48 height 7
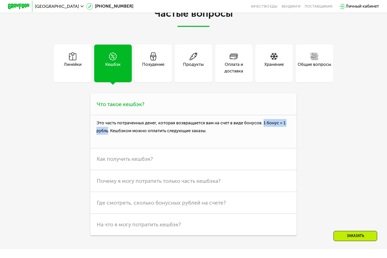
drag, startPoint x: 266, startPoint y: 133, endPoint x: 107, endPoint y: 146, distance: 159.0
click at [107, 146] on p "Это часть потраченных денег, которая возвращается вам на счет в виде бонусов. 1…" at bounding box center [193, 131] width 207 height 33
copy p "1 бонус = 1 рубль"
click at [70, 72] on div "Линейки" at bounding box center [73, 67] width 18 height 13
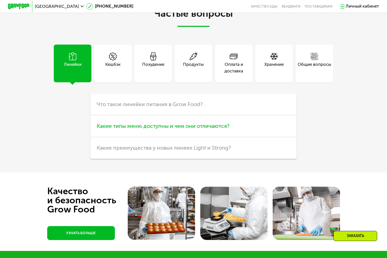
click at [160, 129] on span "Какие типы меню доступны и чем они отличаются?" at bounding box center [163, 126] width 133 height 7
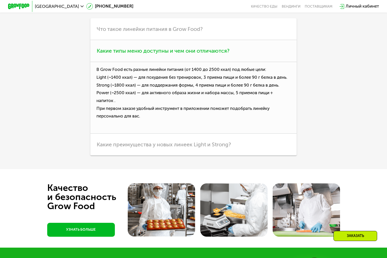
scroll to position [1370, 0]
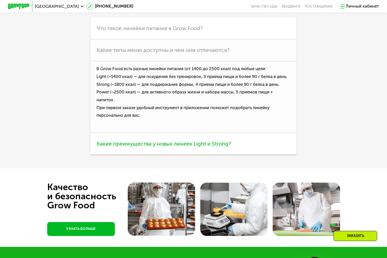
click at [160, 147] on span "Какие преимущества у новых линеек Light и Strong?" at bounding box center [164, 143] width 134 height 7
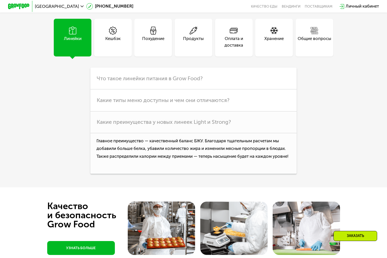
scroll to position [1319, 0]
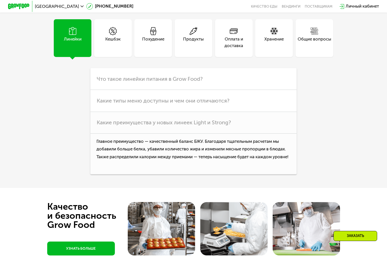
click at [139, 188] on div "Частые вопросы Линейки Кешбэк Похудение Продукты Оплата и доставка Хранение Общ…" at bounding box center [193, 80] width 387 height 216
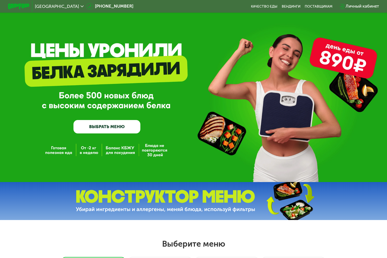
scroll to position [0, 0]
